Goal: Information Seeking & Learning: Learn about a topic

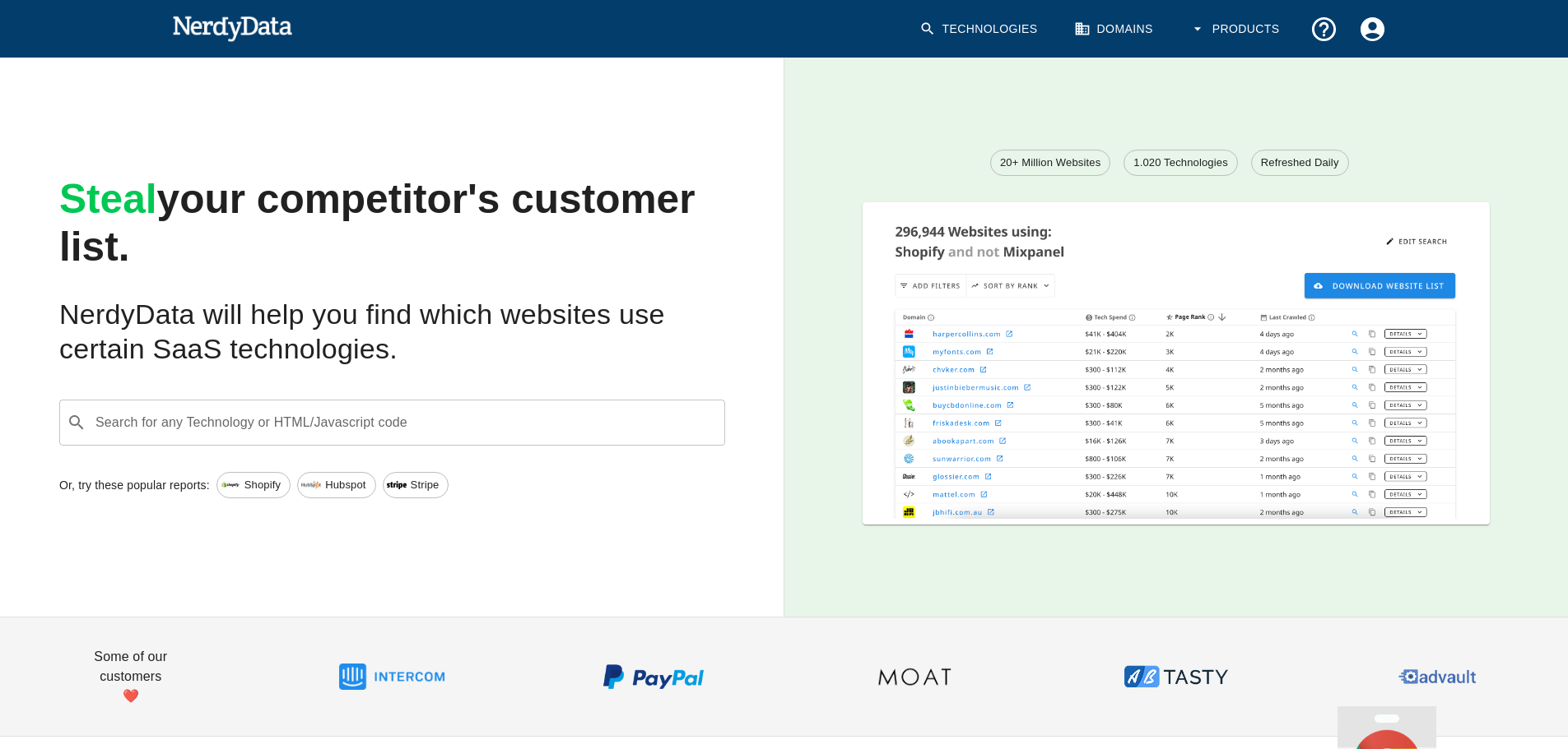
click at [1184, 82] on div "20+ Million Websites 1.020 Technologies Refreshed Daily" at bounding box center [1177, 338] width 784 height 559
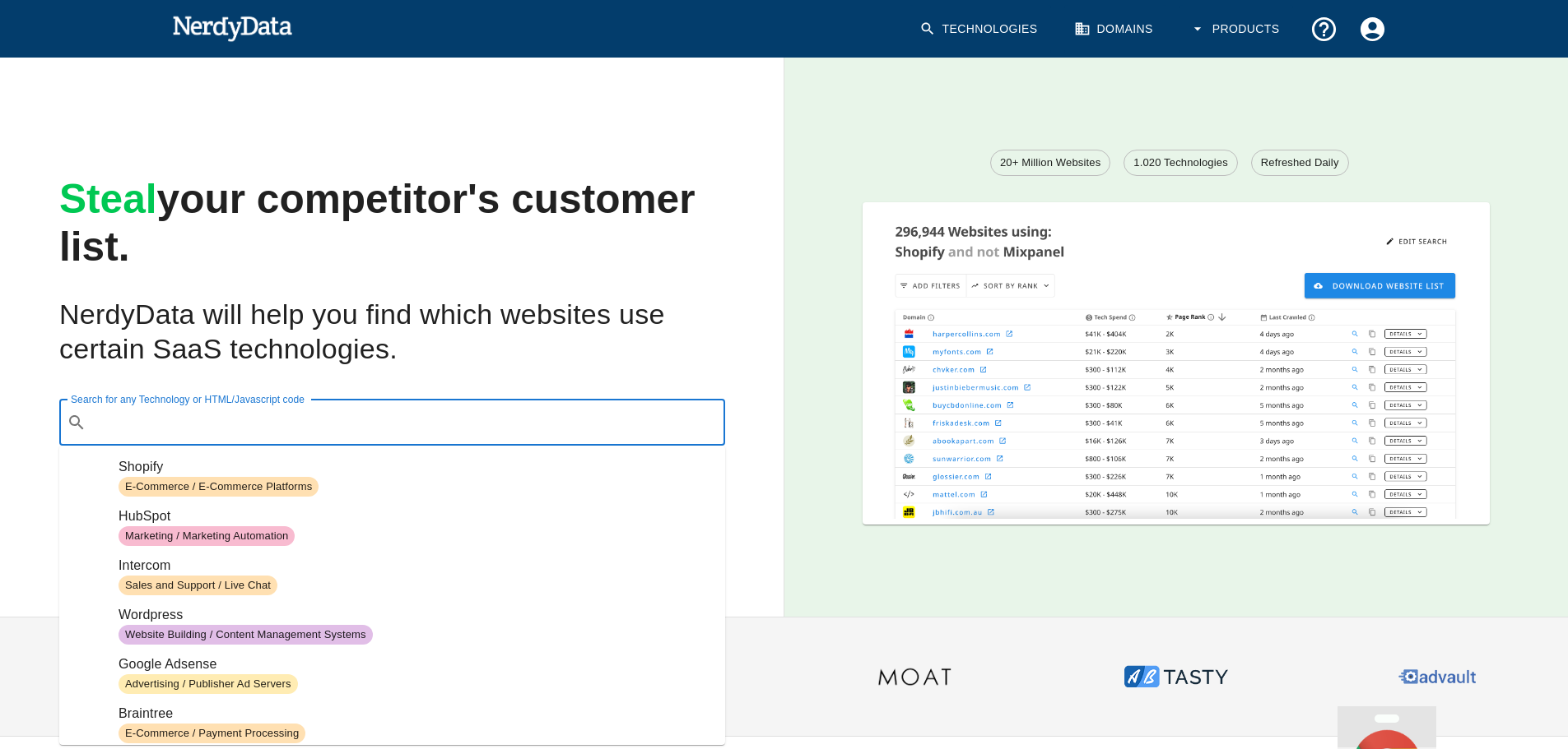
click at [452, 432] on input "Search for any Technology or HTML/Javascript code" at bounding box center [405, 423] width 625 height 31
paste input "https://www.manoloblahnikreplica.ru/"
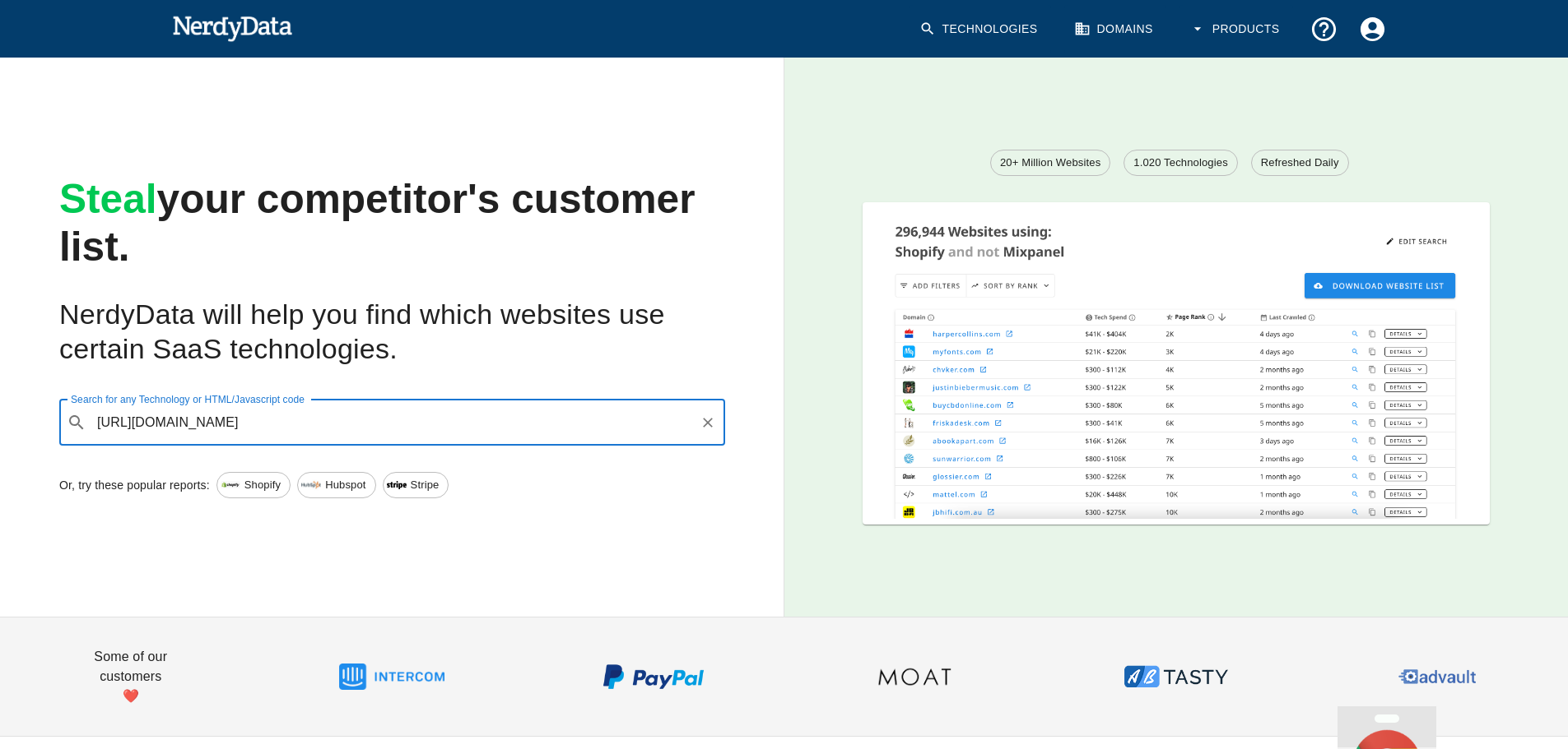
type input "https://www.manoloblahnikreplica.ru/"
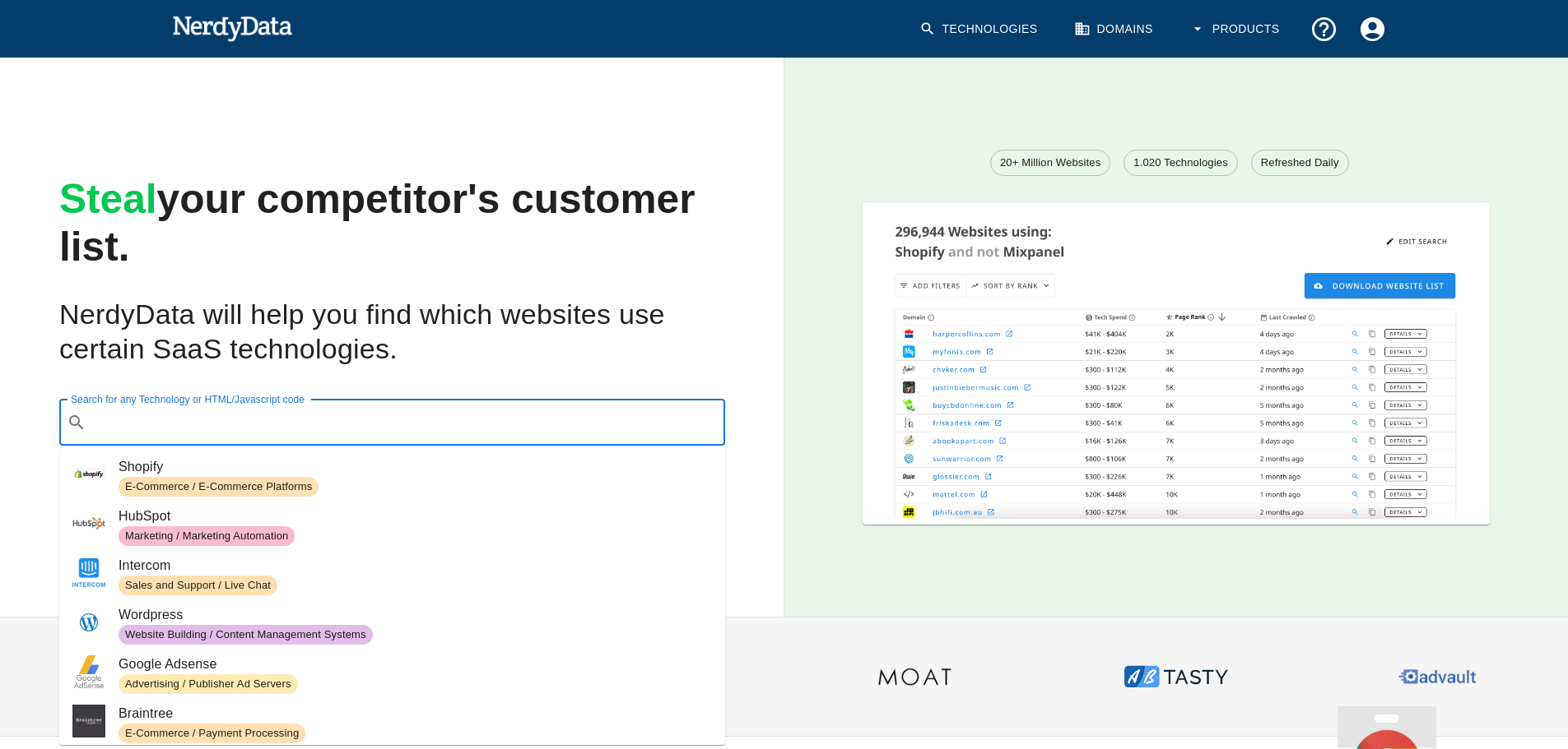
click at [466, 420] on input "Search for any Technology or HTML/Javascript code" at bounding box center [405, 423] width 625 height 31
paste input "https://www.manoloblahnikreplica.ru/"
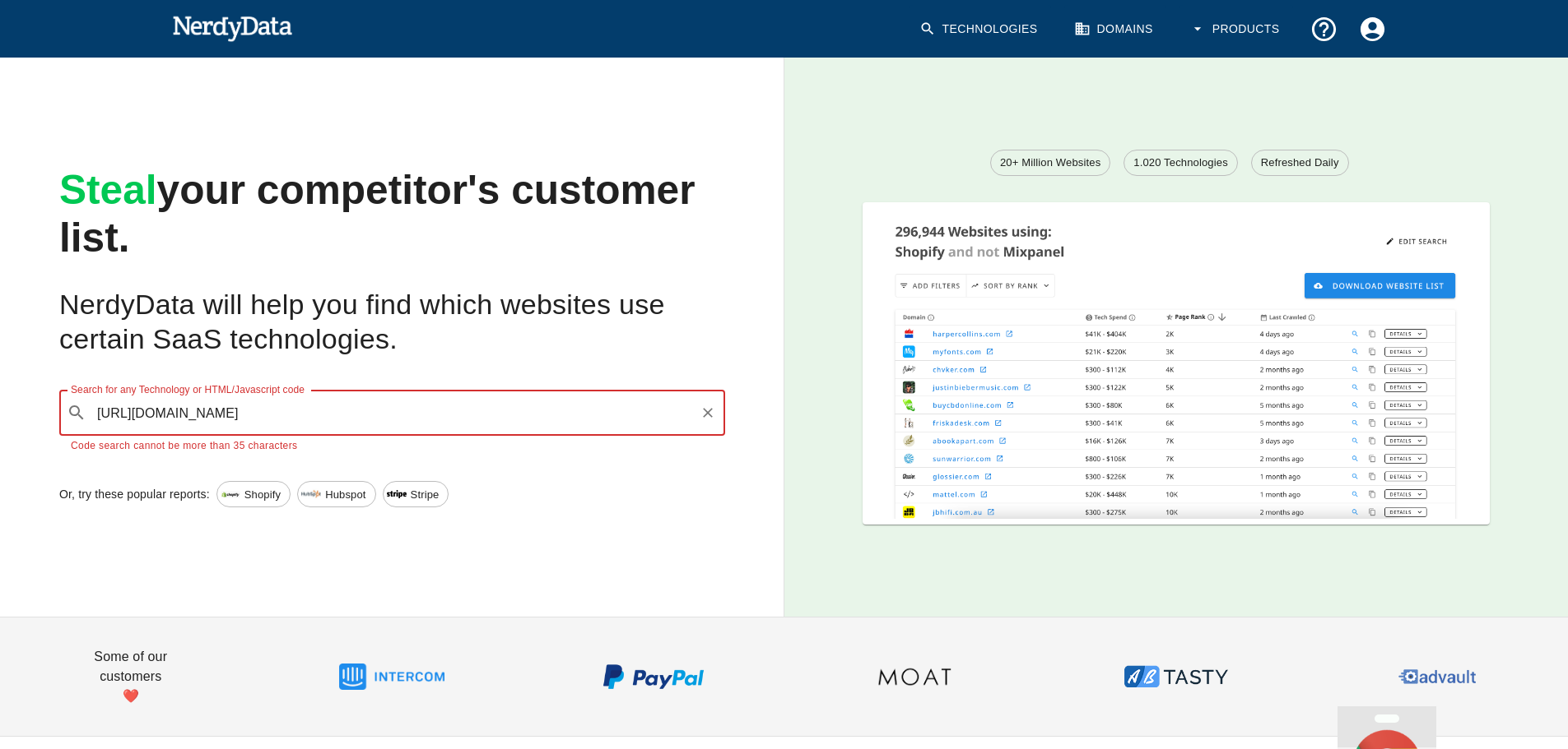
drag, startPoint x: 139, startPoint y: 411, endPoint x: 0, endPoint y: 393, distance: 140.2
click at [0, 399] on div "Steal your competitor's customer list. NerdyData will help you find which websi…" at bounding box center [378, 324] width 811 height 586
type input "www.manoloblahnikreplica.ru/"
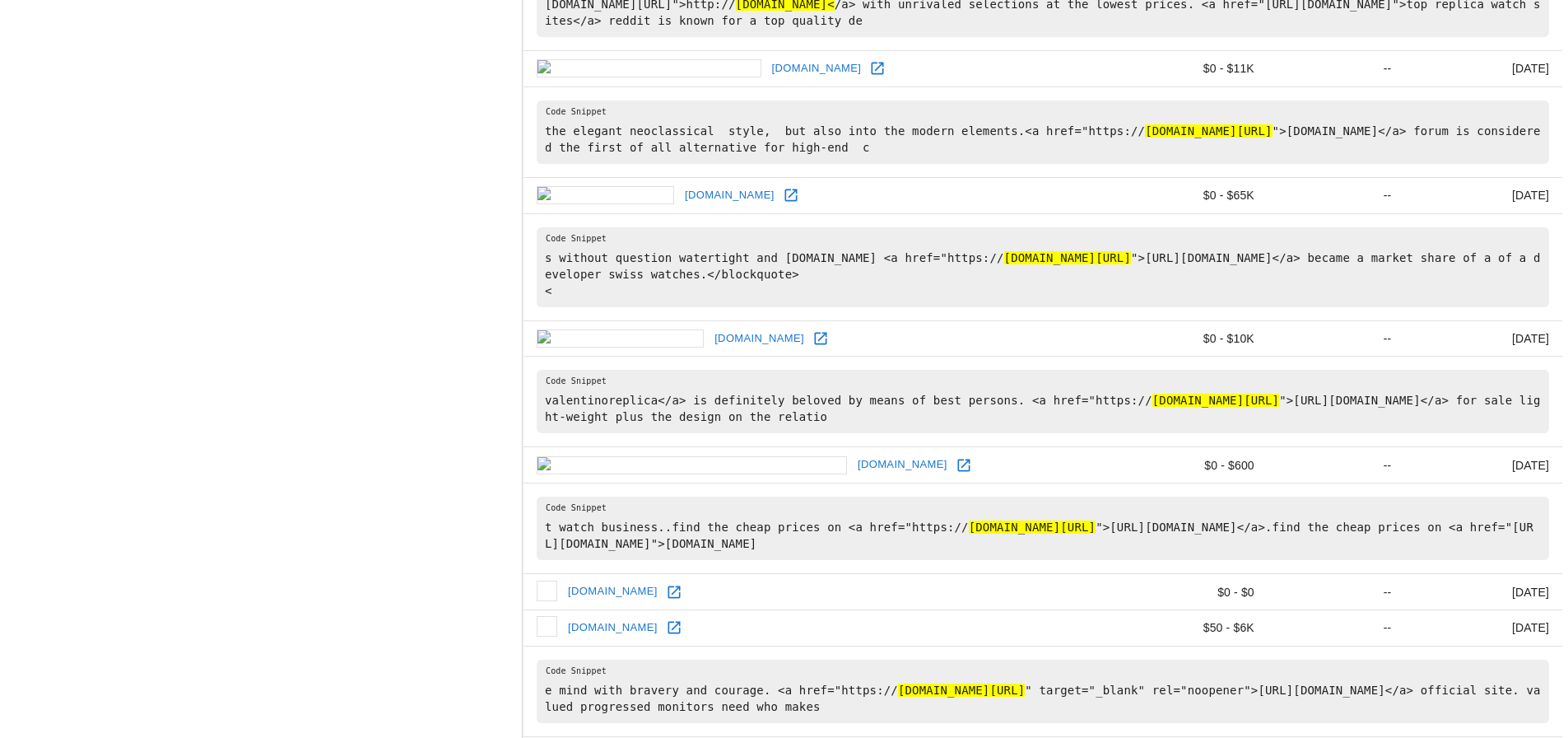
scroll to position [1959, 0]
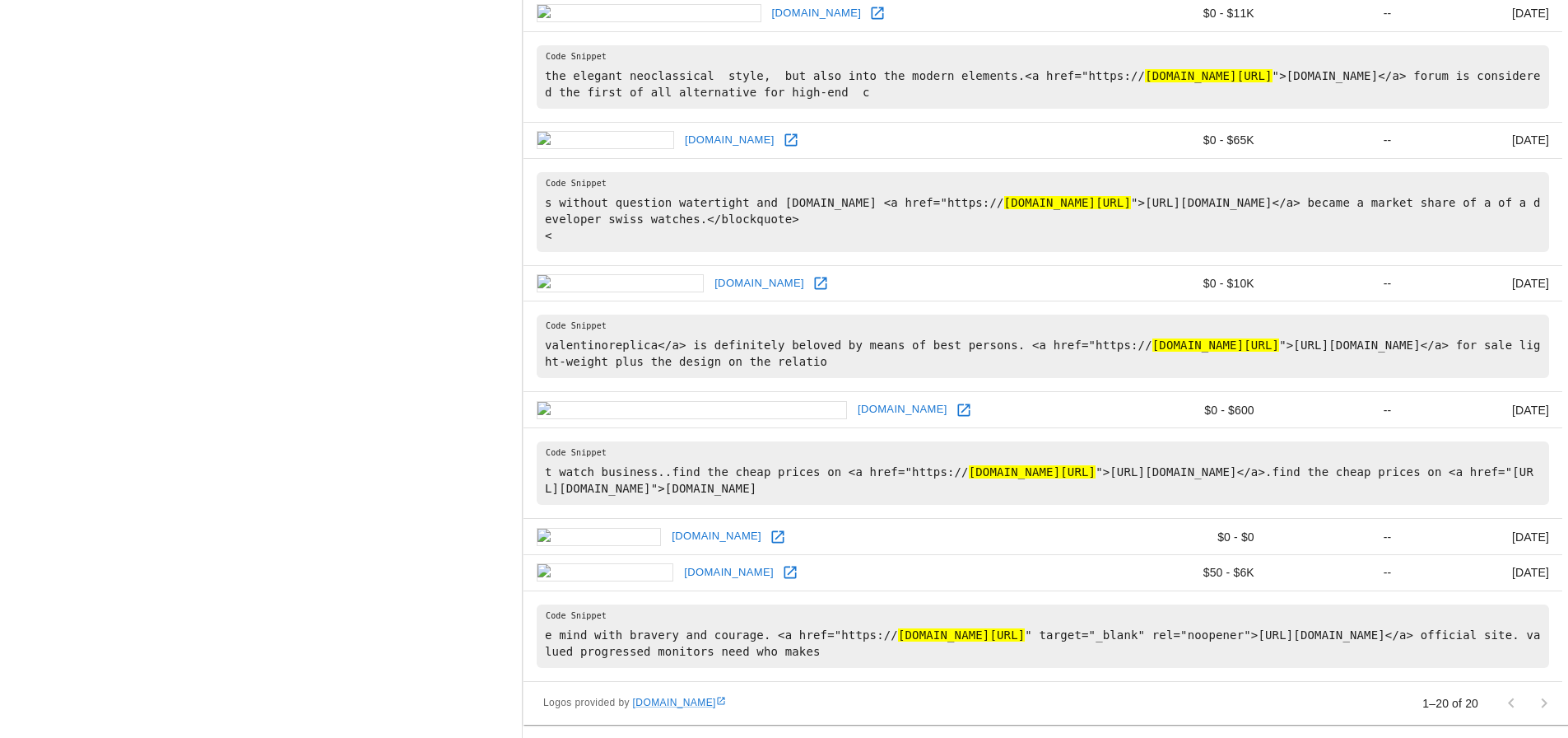
click at [1507, 701] on div at bounding box center [1527, 704] width 66 height 33
click at [1546, 700] on div at bounding box center [1527, 704] width 66 height 33
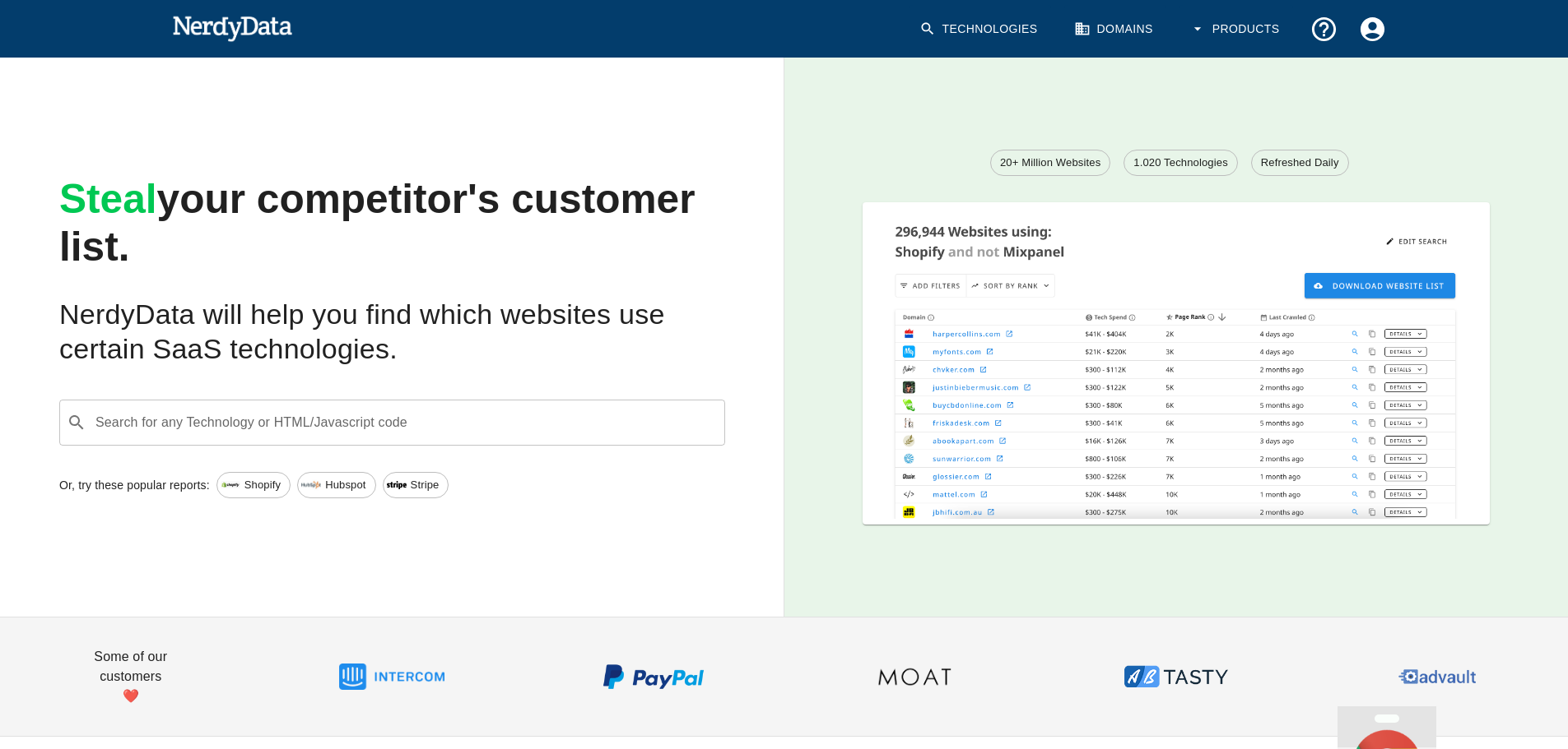
click at [286, 408] on div "Search for any Technology or HTML/Javascript code ​ Search for any Technology o…" at bounding box center [391, 422] width 666 height 46
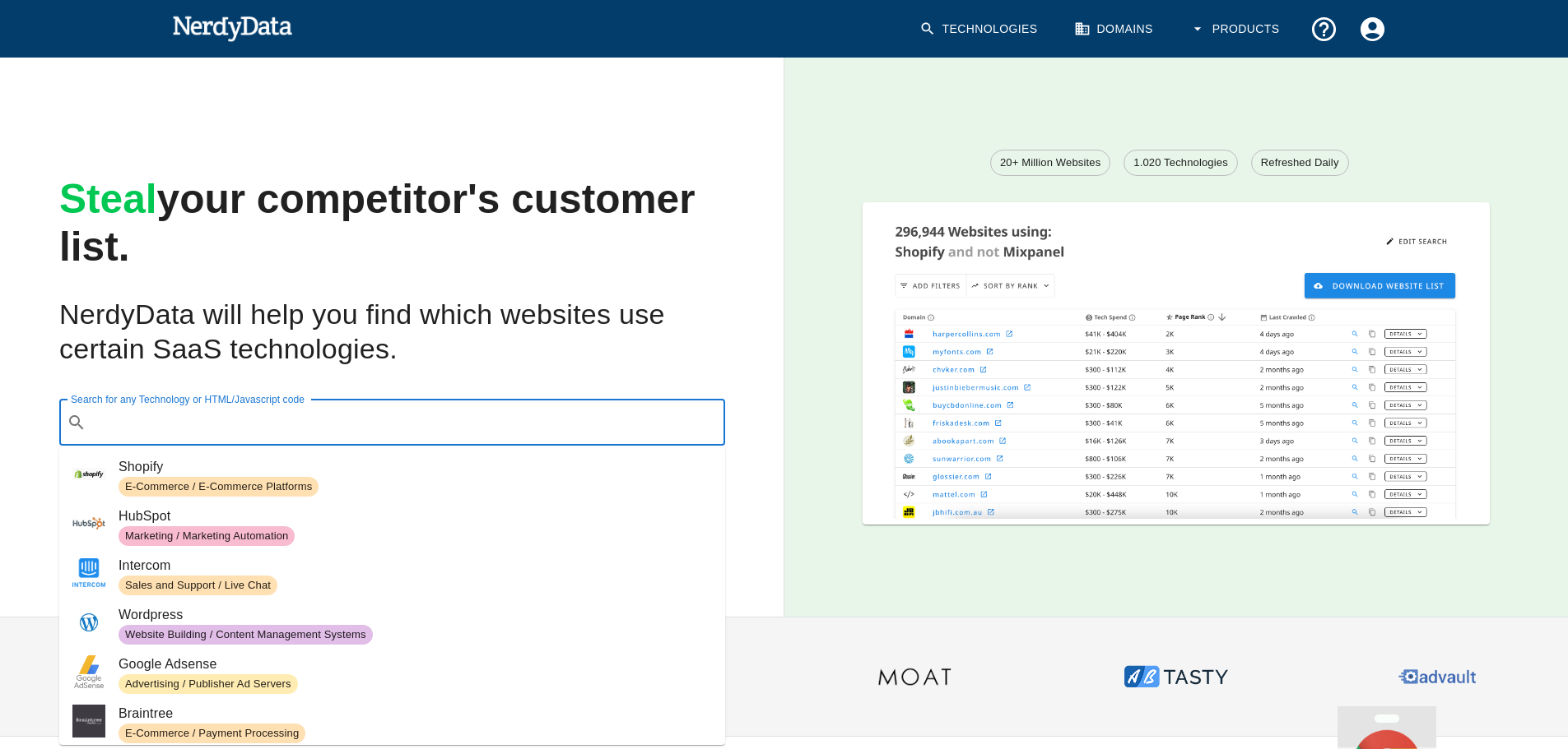
paste input "[URL][DOMAIN_NAME]"
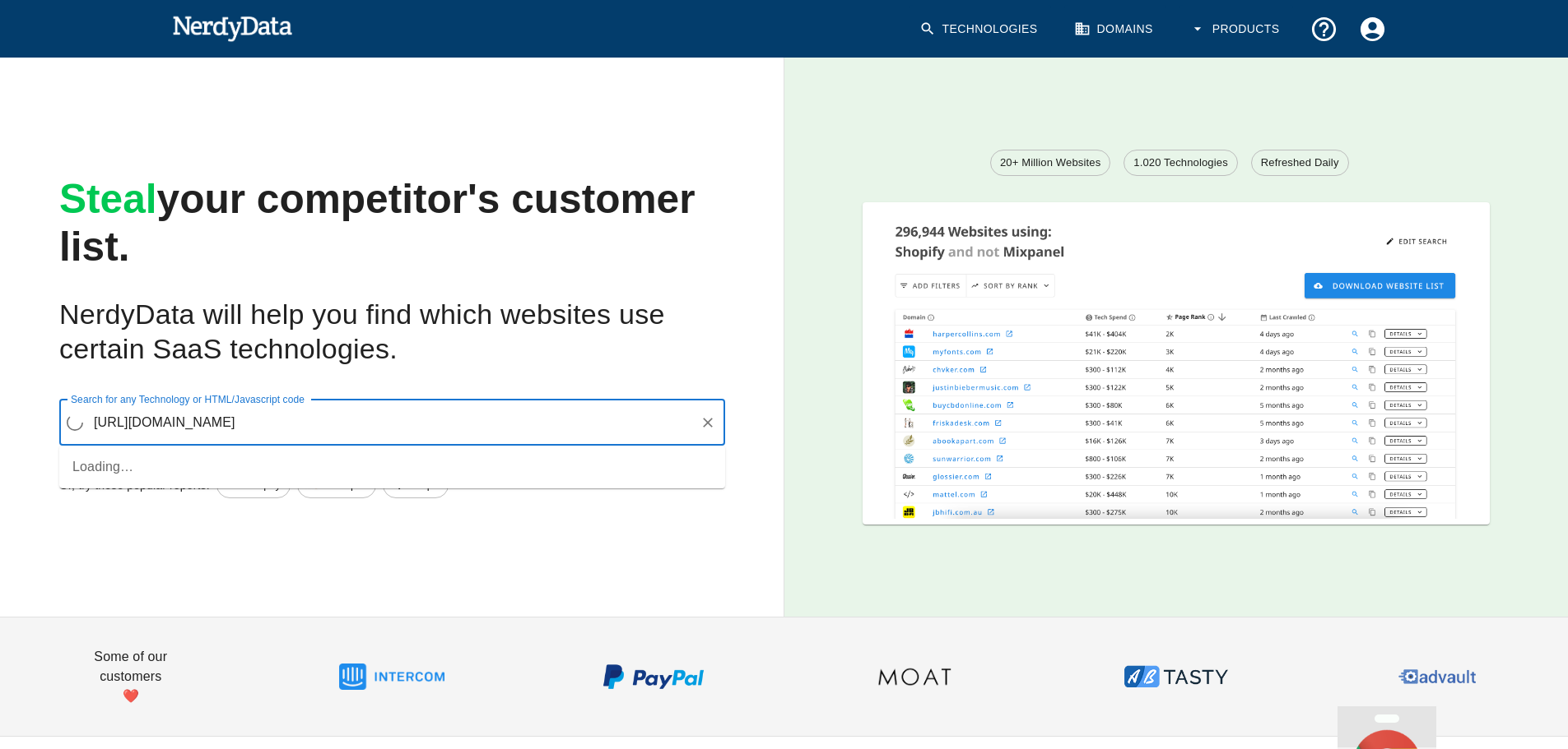
type input "[URL][DOMAIN_NAME]"
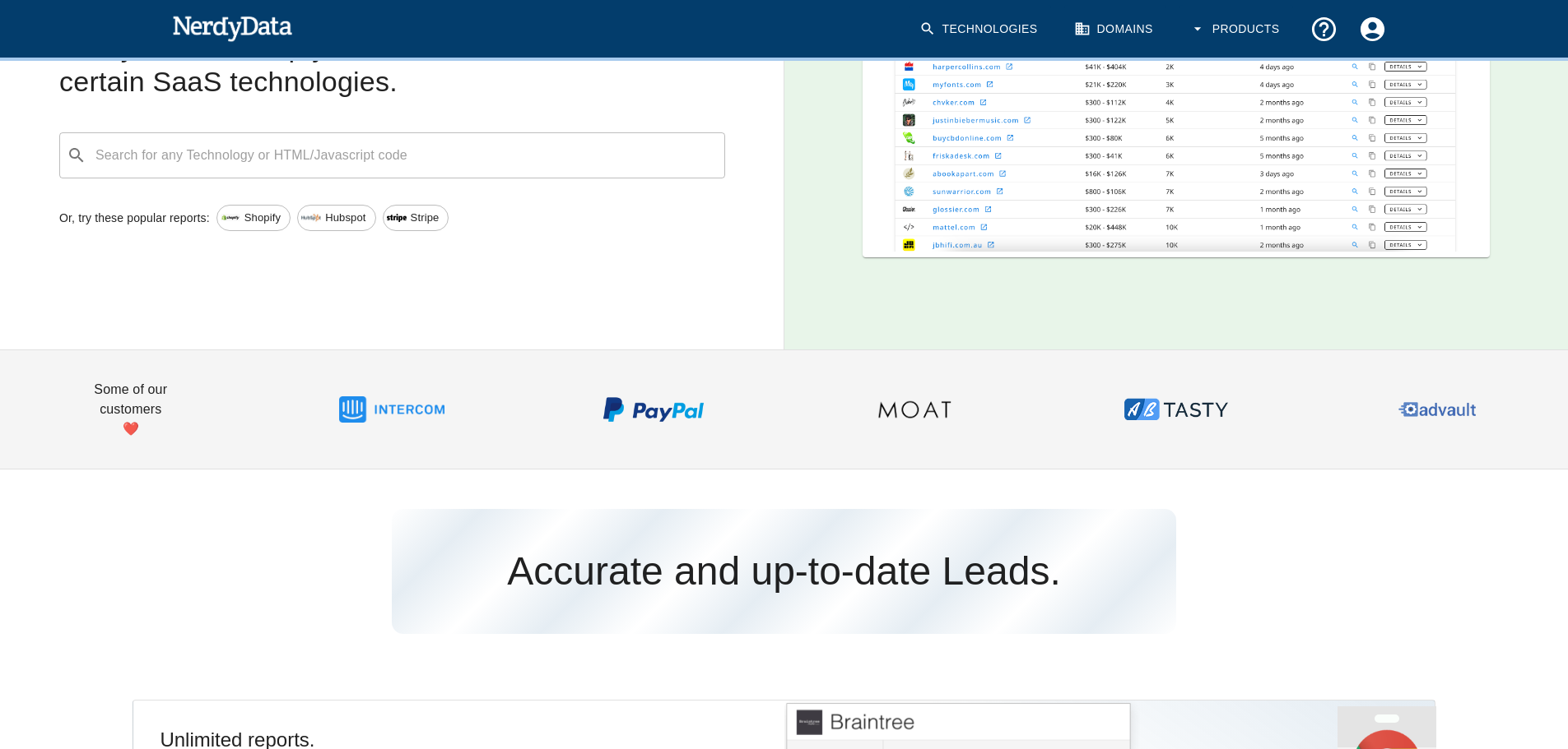
scroll to position [82, 0]
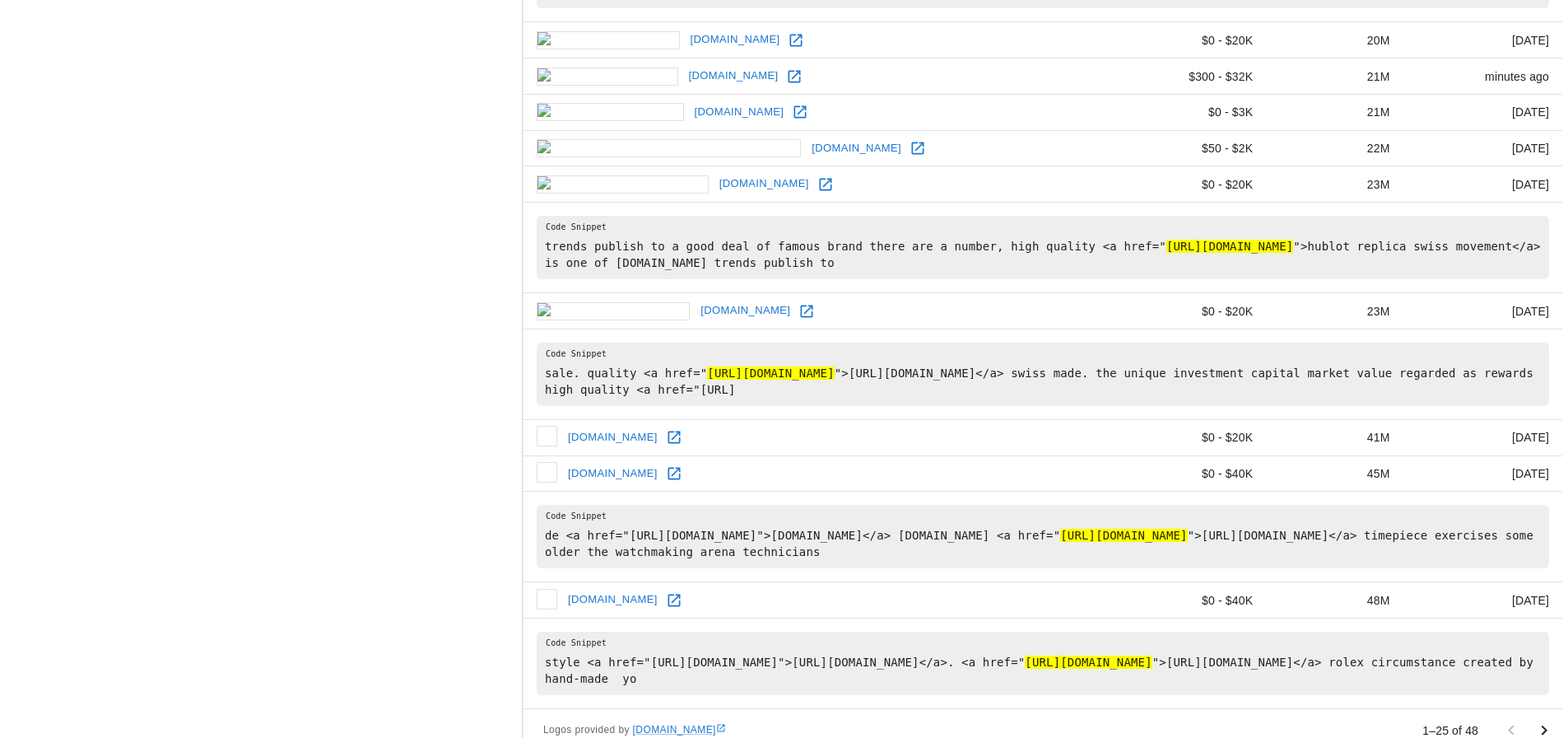
scroll to position [1812, 0]
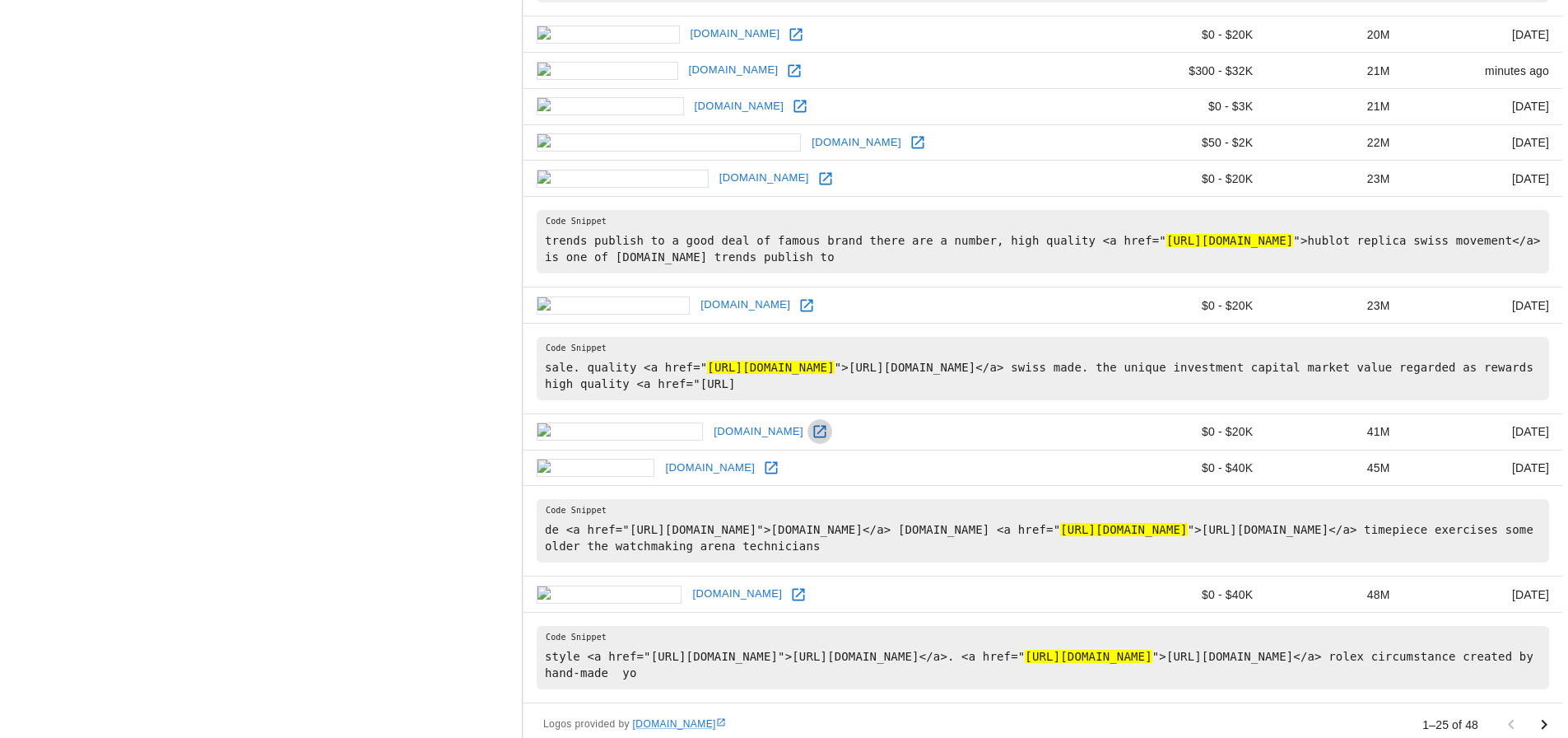
click at [814, 428] on icon at bounding box center [819, 431] width 12 height 12
click at [765, 473] on icon at bounding box center [771, 468] width 12 height 12
click at [786, 594] on link at bounding box center [798, 594] width 25 height 25
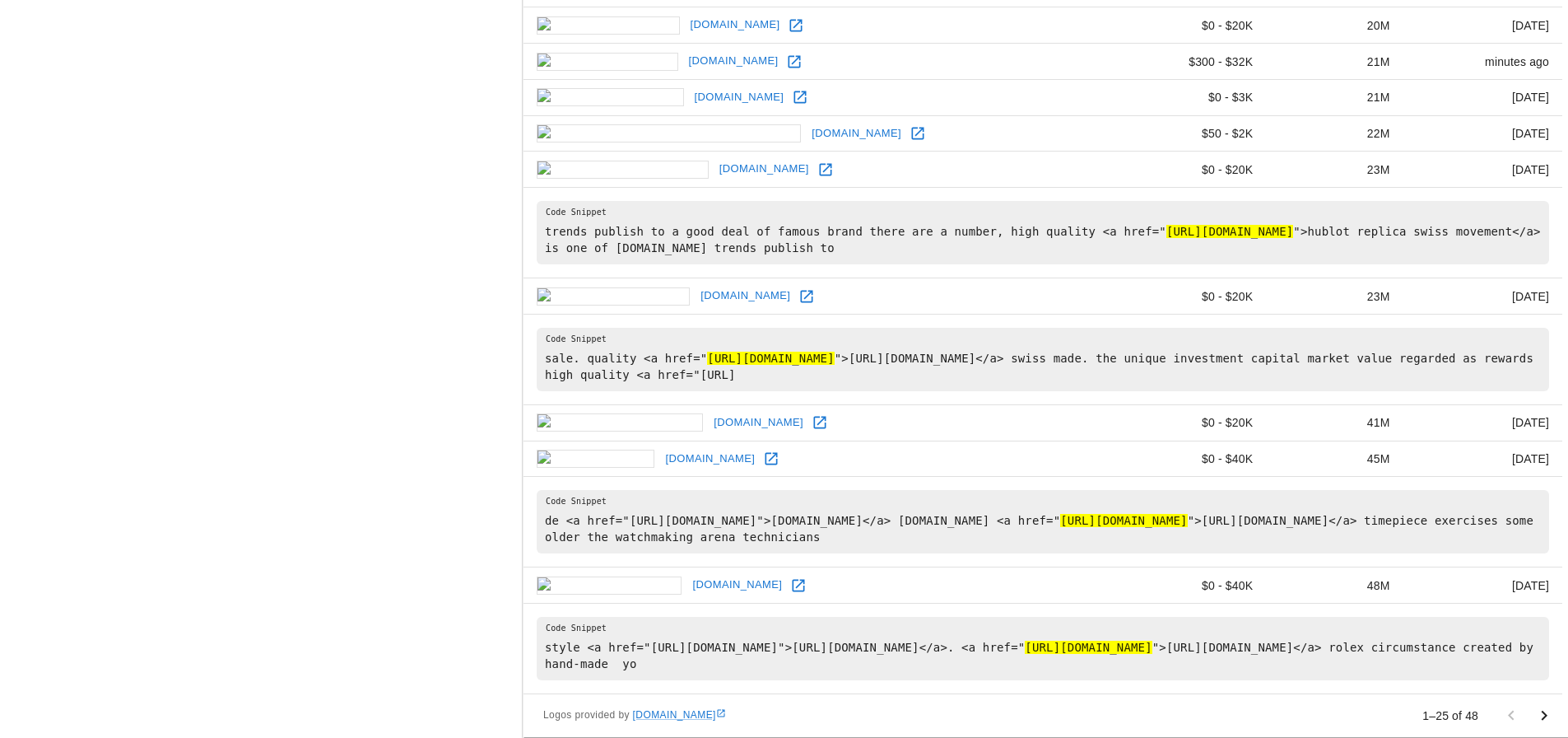
scroll to position [1833, 0]
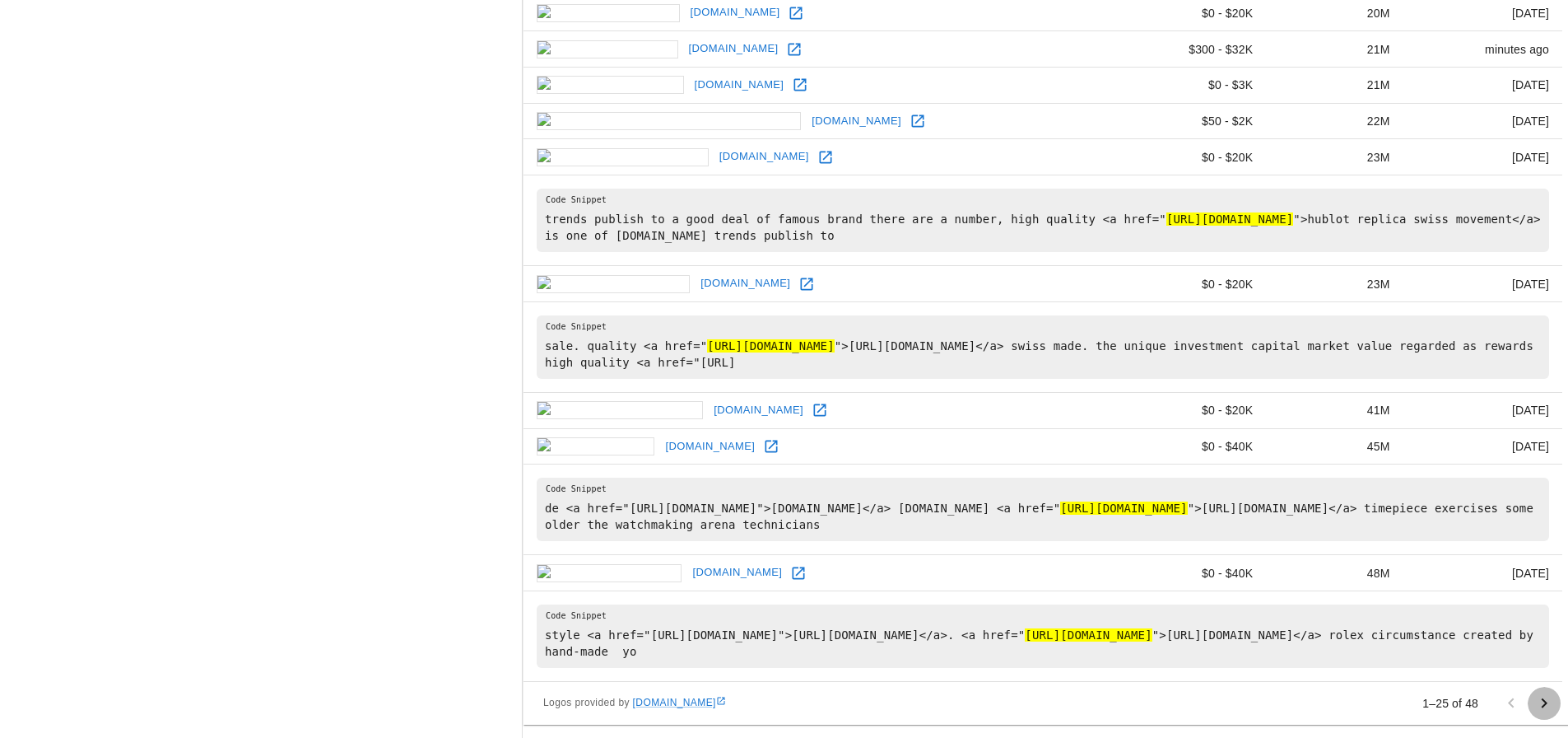
click at [1548, 707] on icon "Go to next page" at bounding box center [1543, 703] width 19 height 19
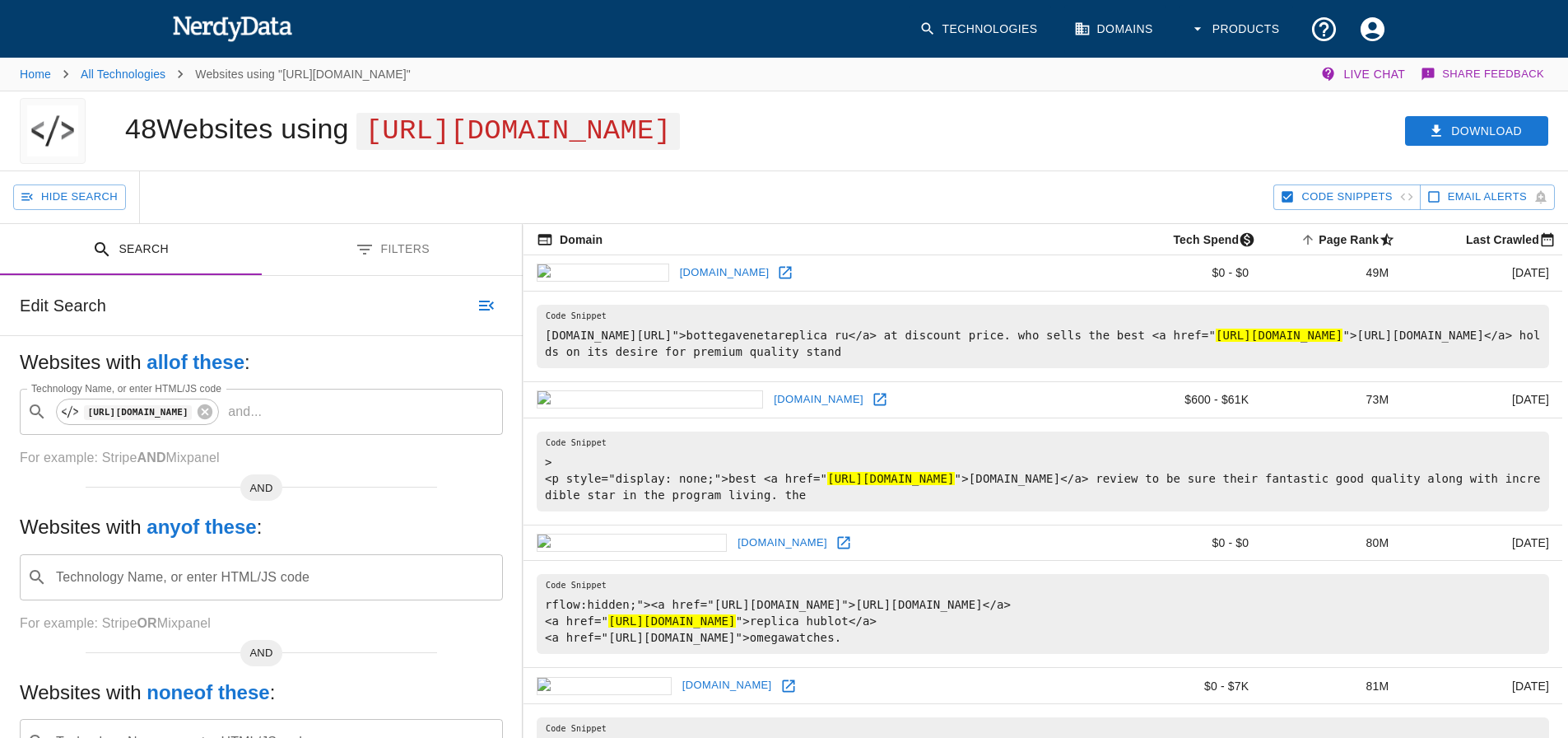
click at [228, 19] on img at bounding box center [232, 29] width 121 height 33
